Goal: Task Accomplishment & Management: Manage account settings

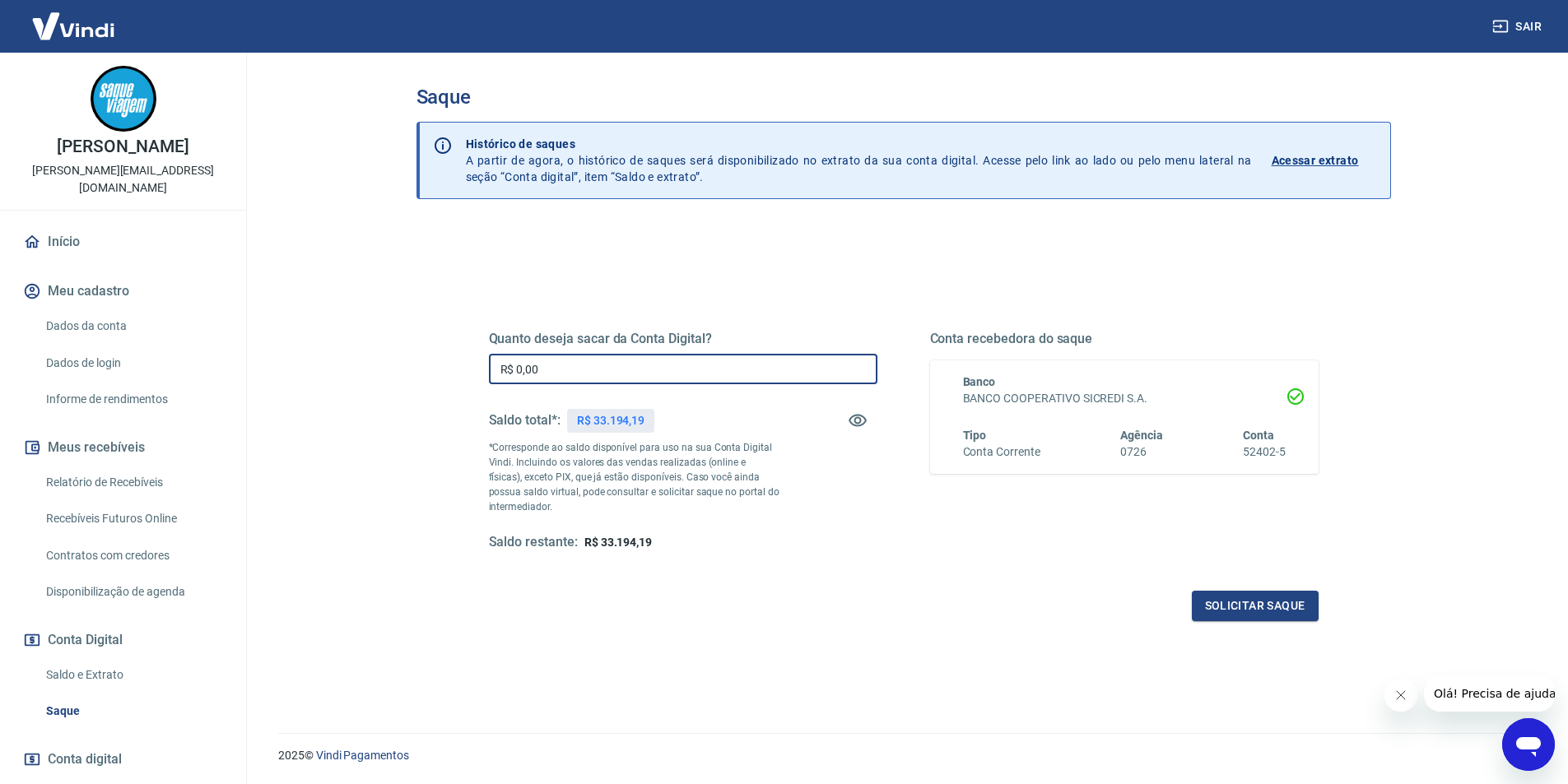
drag, startPoint x: 593, startPoint y: 368, endPoint x: 459, endPoint y: 369, distance: 134.0
click at [459, 369] on div "Quanto deseja sacar da Conta Digital? R$ 0,00 ​ Saldo total*: R$ 33.194,19 *Cor…" at bounding box center [903, 450] width 908 height 382
type input "R$ 20.000,00"
click at [1214, 594] on button "Solicitar saque" at bounding box center [1255, 606] width 127 height 30
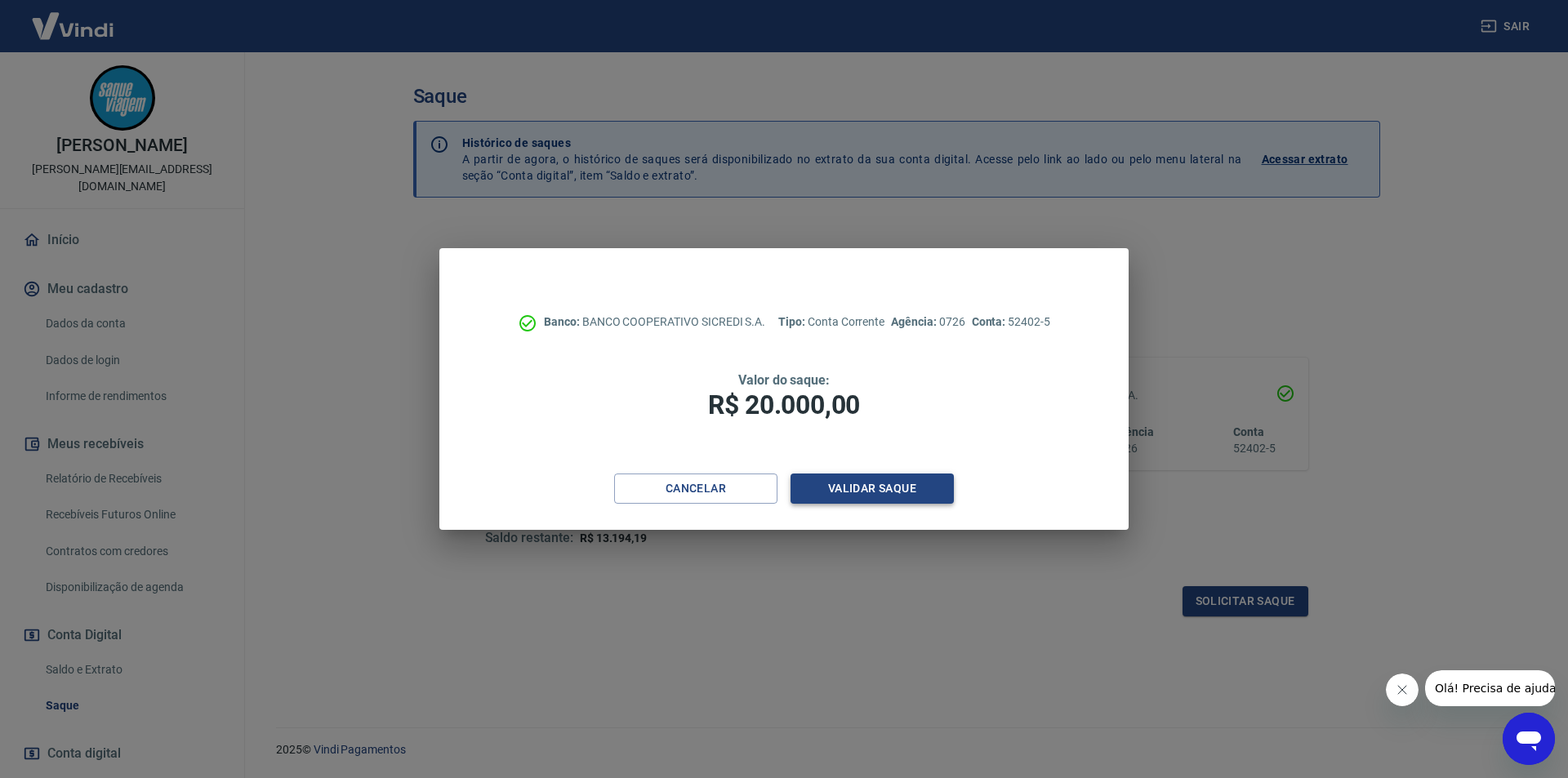
click at [867, 489] on button "Validar saque" at bounding box center [871, 489] width 163 height 30
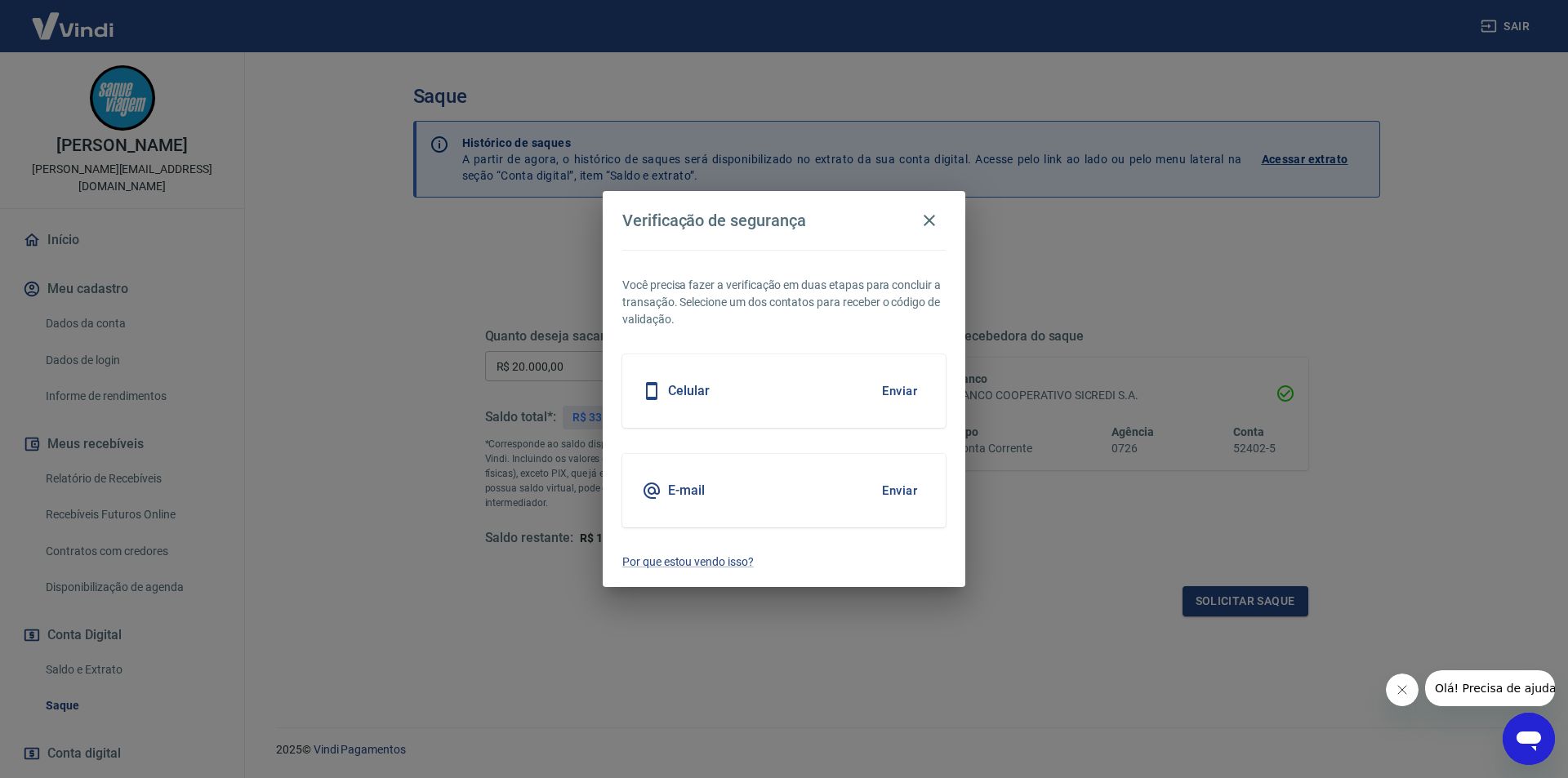
click at [780, 374] on div "Celular Enviar" at bounding box center [783, 391] width 324 height 73
click at [910, 385] on button "Enviar" at bounding box center [900, 391] width 53 height 34
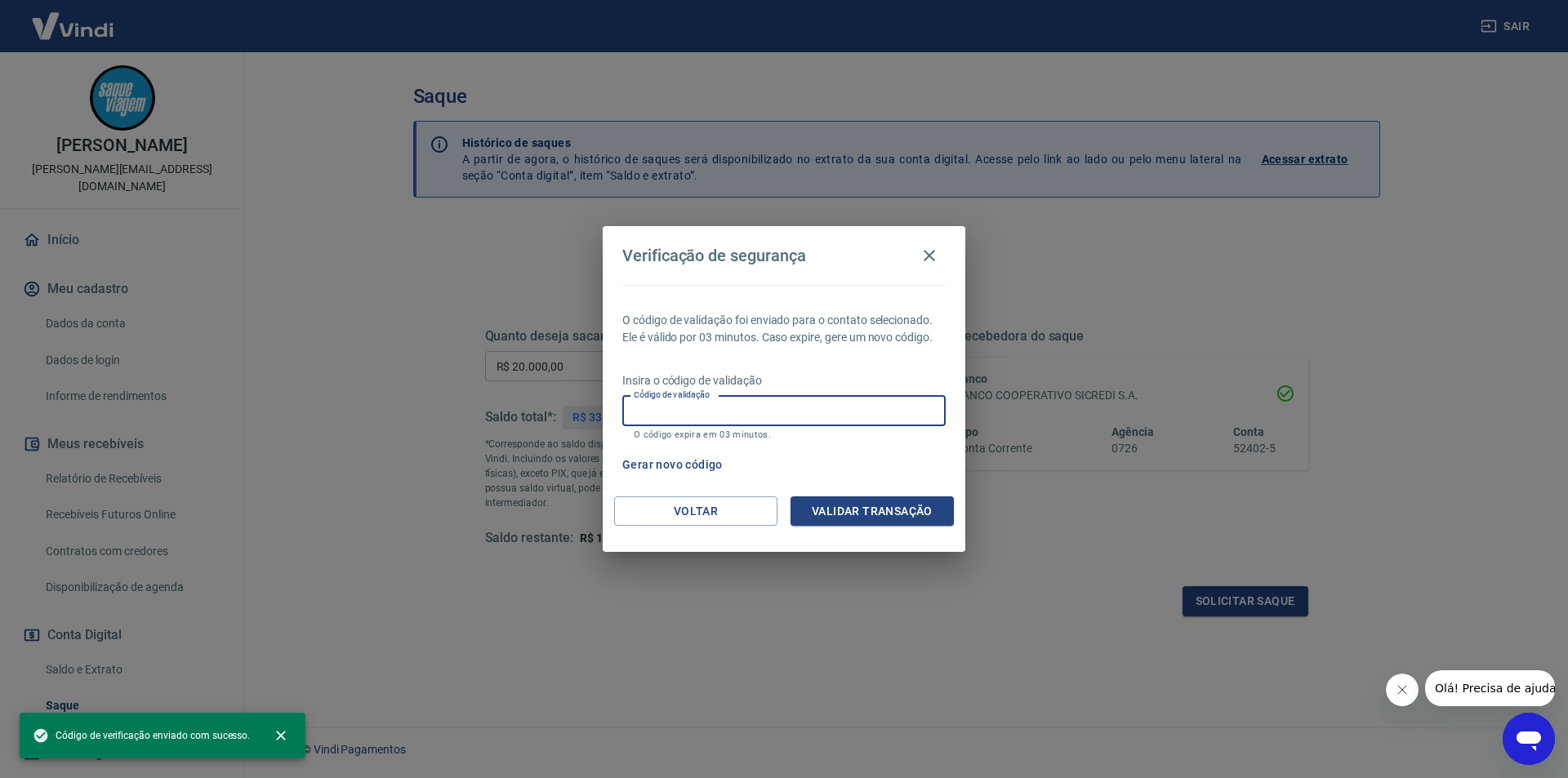
click at [856, 415] on input "Código de validação" at bounding box center [783, 411] width 324 height 30
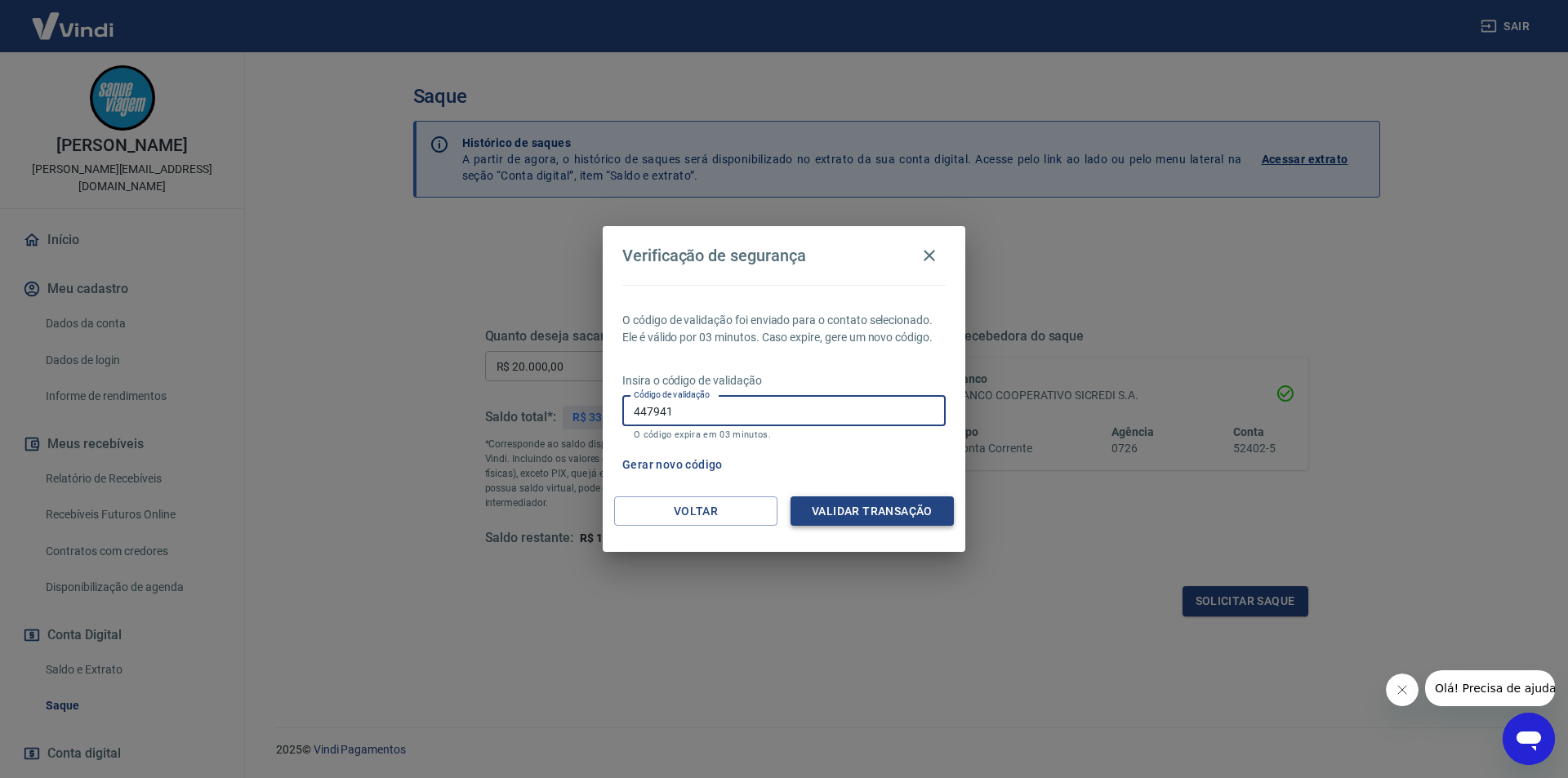
type input "447941"
click at [902, 500] on button "Validar transação" at bounding box center [871, 512] width 163 height 30
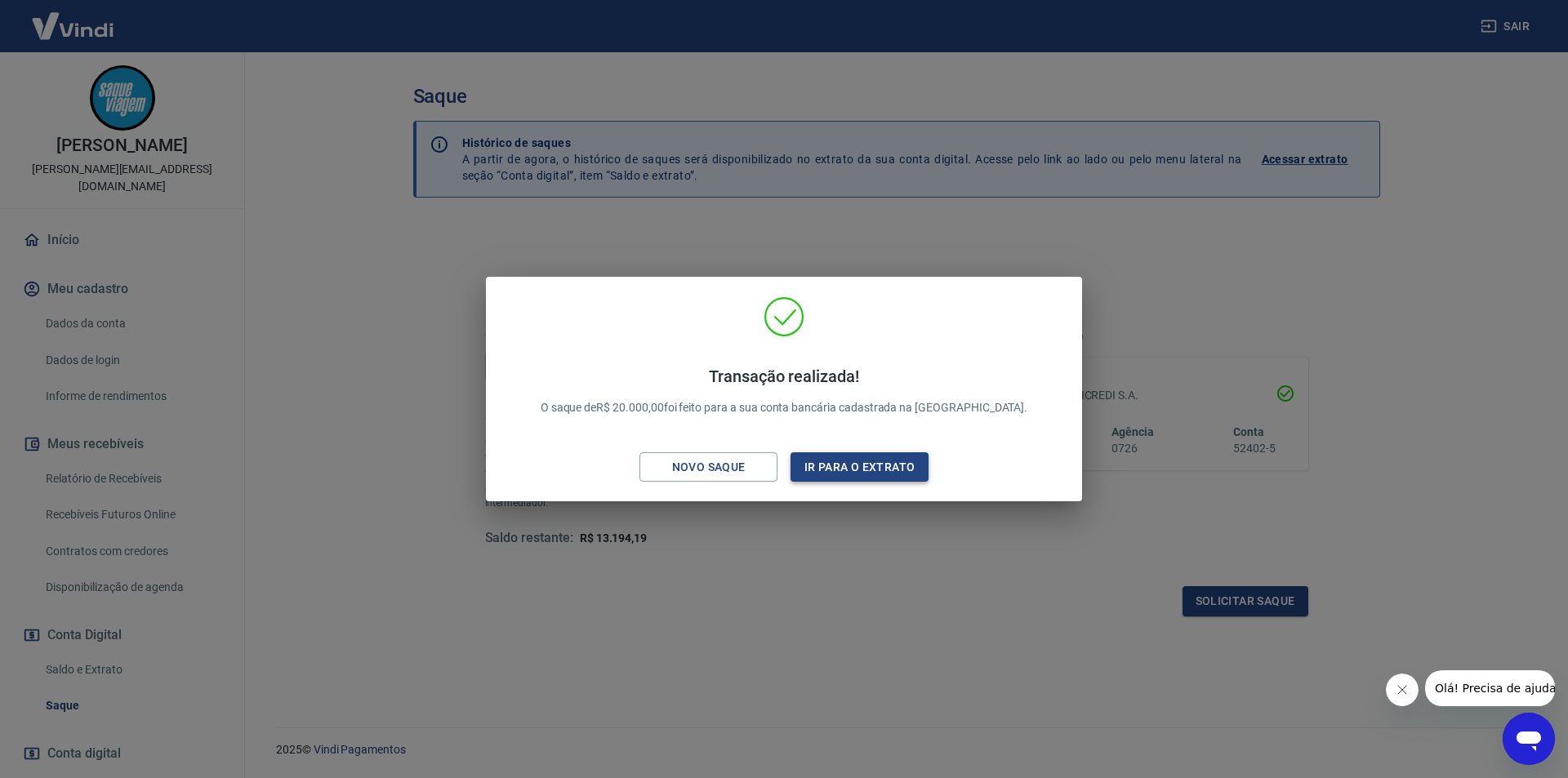
click at [870, 470] on button "Ir para o extrato" at bounding box center [859, 468] width 138 height 30
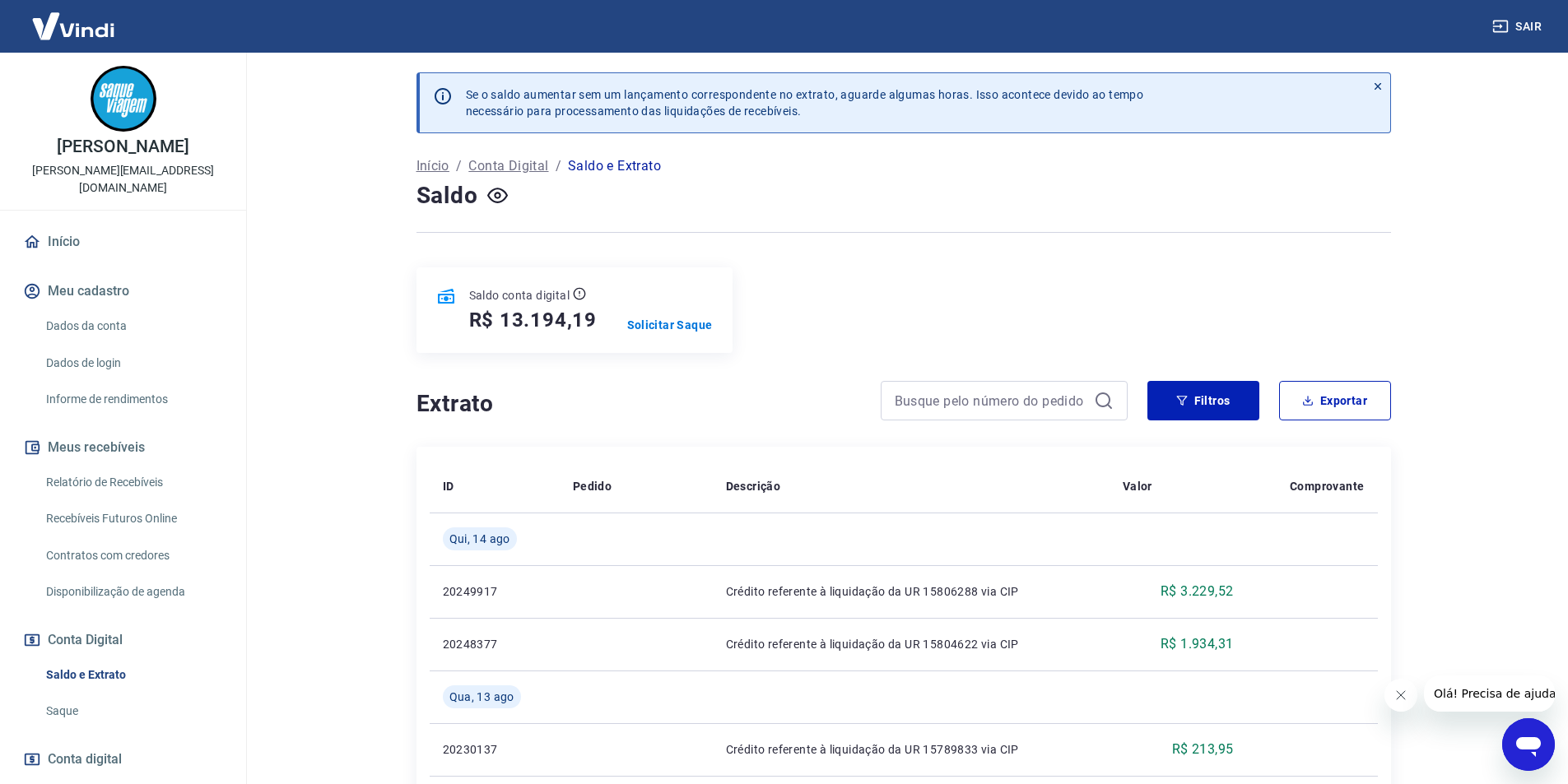
scroll to position [493, 0]
